Goal: Browse casually

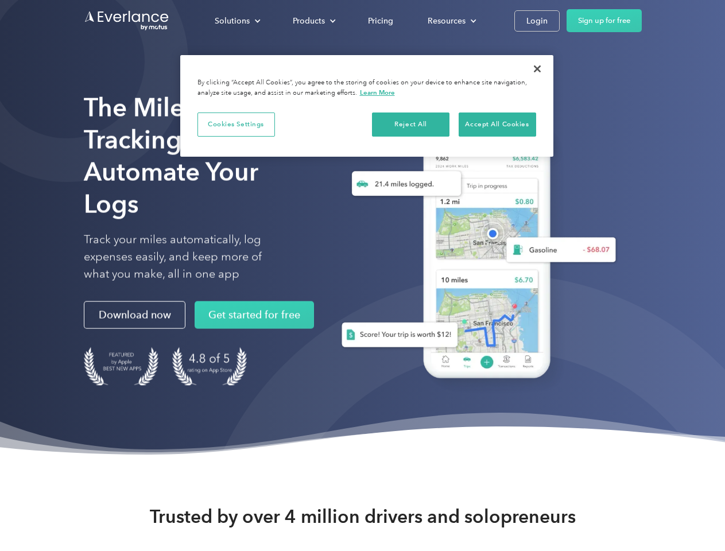
click at [237, 21] on div "Solutions" at bounding box center [232, 21] width 35 height 14
click at [313, 21] on div "Products" at bounding box center [309, 21] width 32 height 14
click at [451, 21] on div "Resources" at bounding box center [447, 21] width 38 height 14
click at [236, 124] on button "Cookies Settings" at bounding box center [235, 125] width 77 height 24
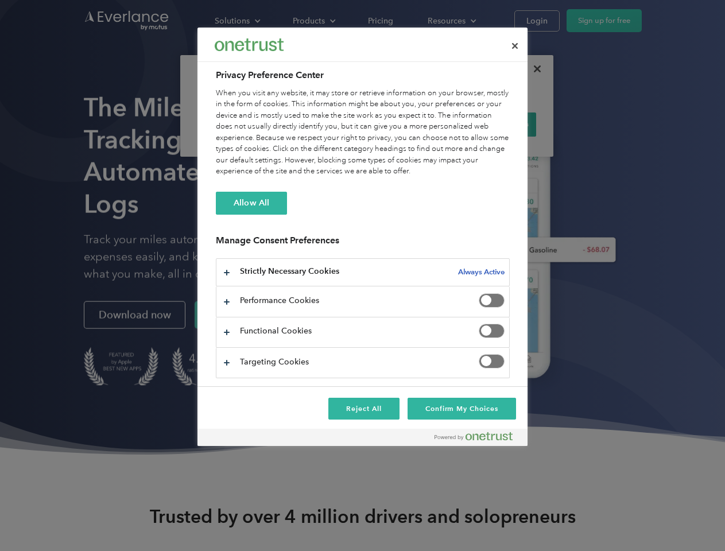
click at [411, 124] on div "When you visit any website, it may store or retrieve information on your browse…" at bounding box center [363, 133] width 294 height 90
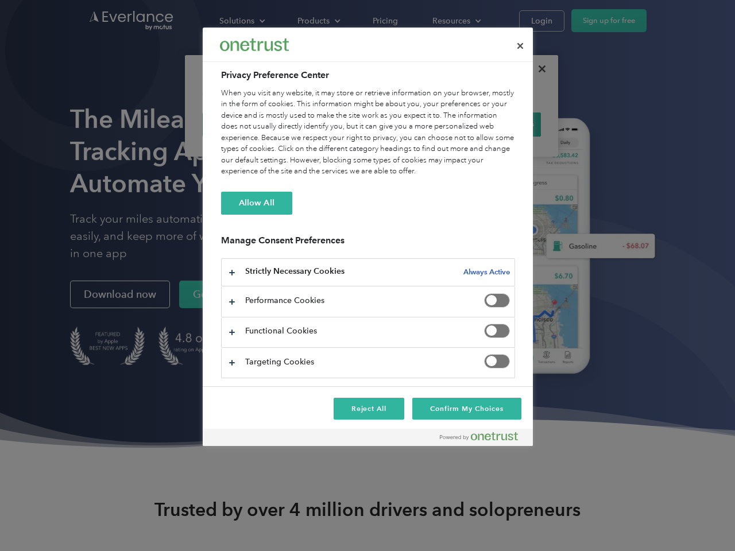
click at [497, 124] on div "When you visit any website, it may store or retrieve information on your browse…" at bounding box center [368, 133] width 294 height 90
click at [537, 69] on div at bounding box center [367, 275] width 735 height 551
